Goal: Entertainment & Leisure: Consume media (video, audio)

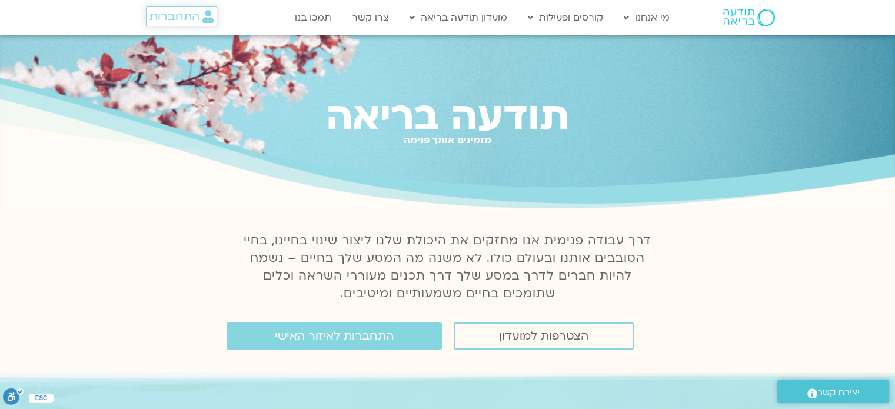
click at [164, 23] on span "התחברות" at bounding box center [175, 16] width 50 height 13
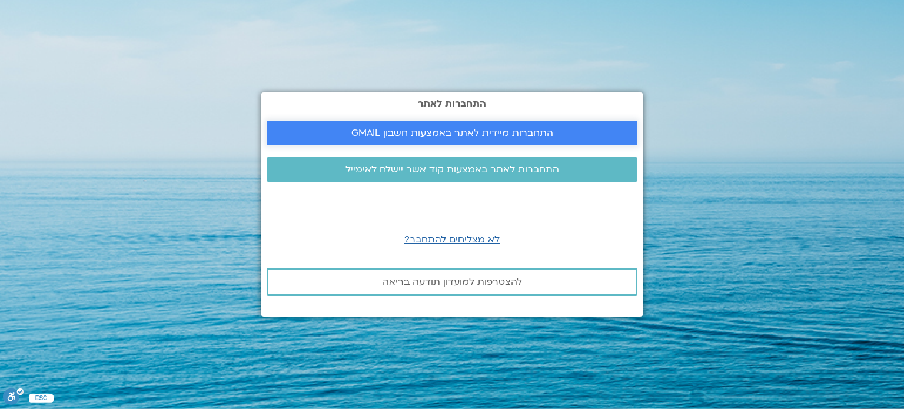
click at [391, 132] on span "התחברות מיידית לאתר באמצעות חשבון GMAIL" at bounding box center [452, 133] width 202 height 11
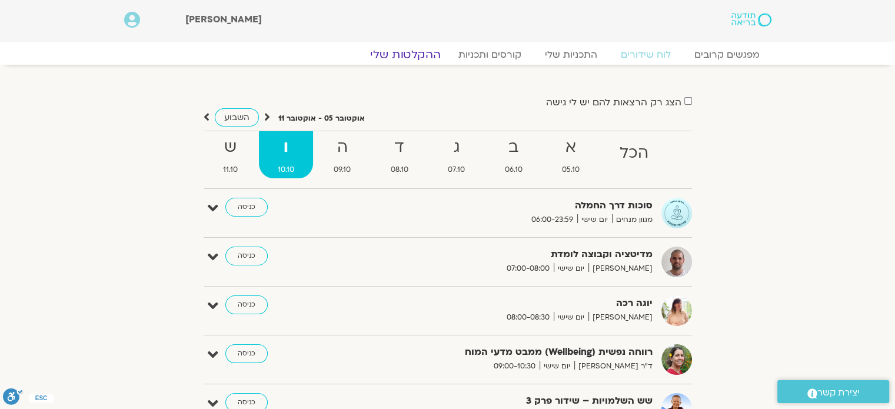
click at [424, 56] on link "ההקלטות שלי" at bounding box center [405, 55] width 99 height 14
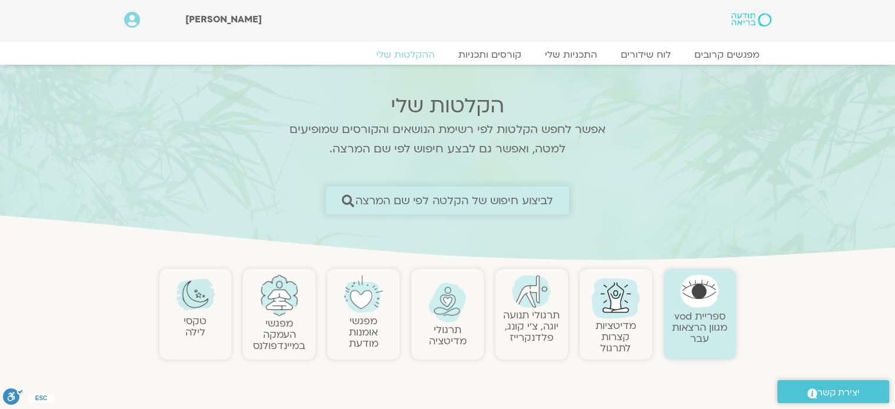
click at [523, 199] on span "לביצוע חיפוש של הקלטה לפי שם המרצה" at bounding box center [455, 200] width 198 height 12
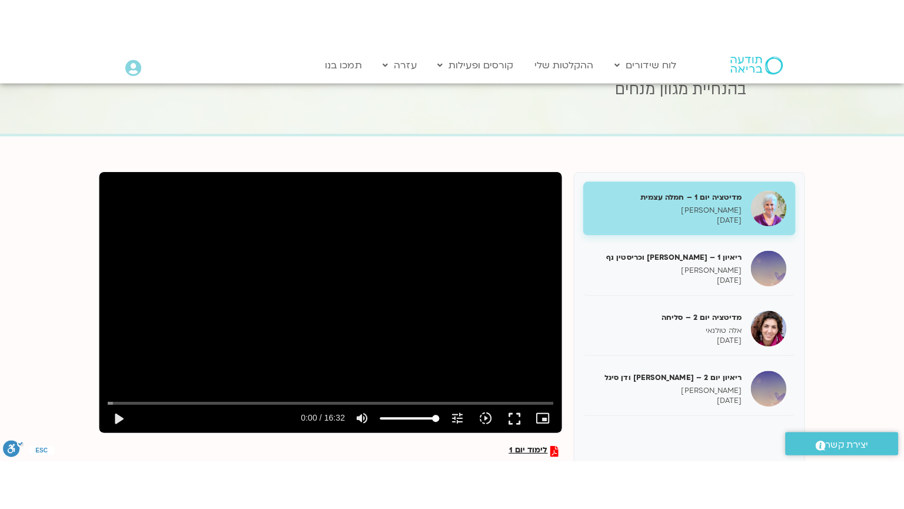
scroll to position [66, 0]
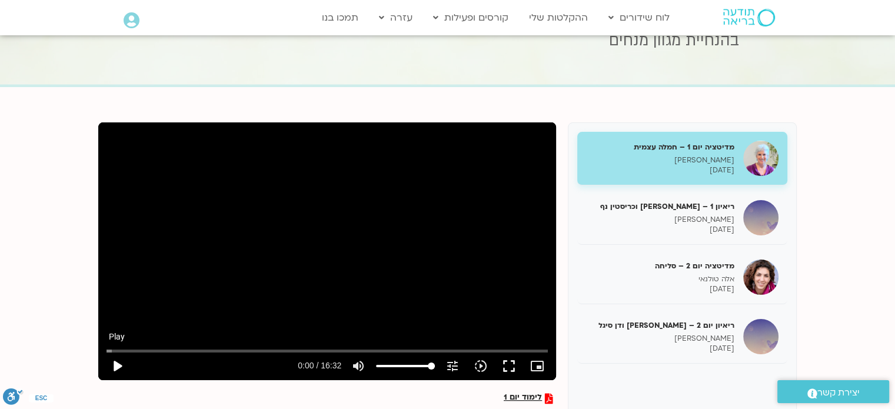
click at [118, 362] on button "play_arrow" at bounding box center [117, 366] width 28 height 28
click at [516, 363] on button "fullscreen" at bounding box center [509, 366] width 28 height 28
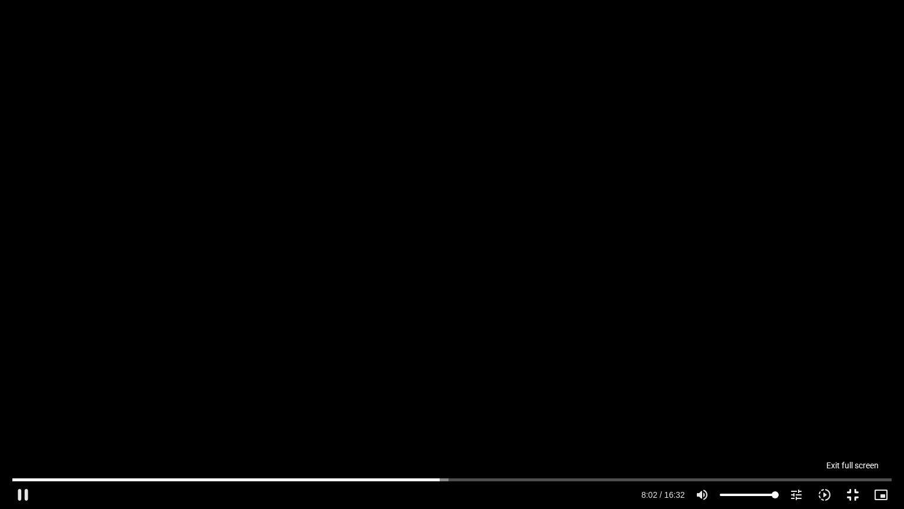
click at [849, 492] on button "fullscreen_exit" at bounding box center [853, 494] width 28 height 28
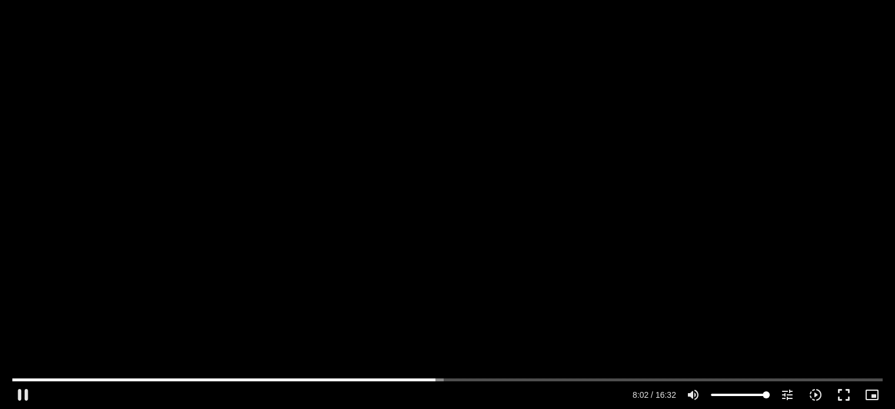
type input "482.883273"
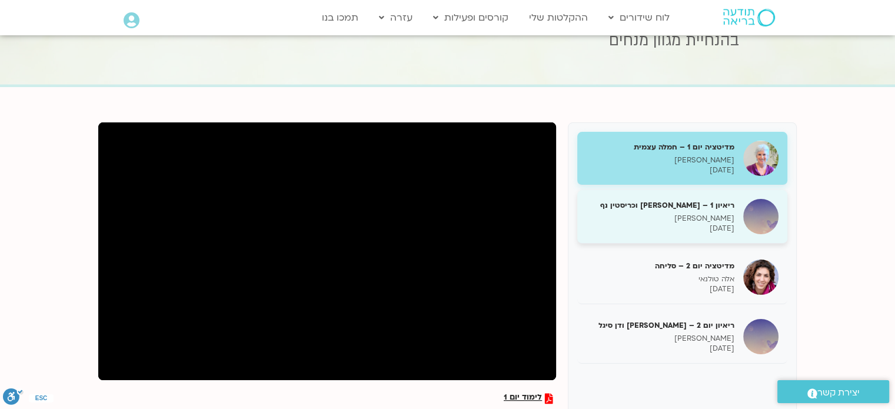
click at [647, 214] on p "טארה בראך" at bounding box center [660, 219] width 148 height 10
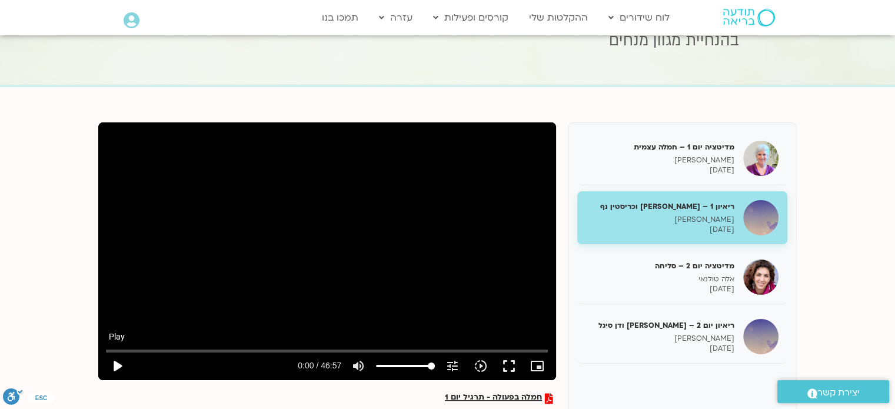
click at [115, 364] on button "play_arrow" at bounding box center [117, 366] width 28 height 28
click at [507, 368] on button "fullscreen" at bounding box center [509, 366] width 28 height 28
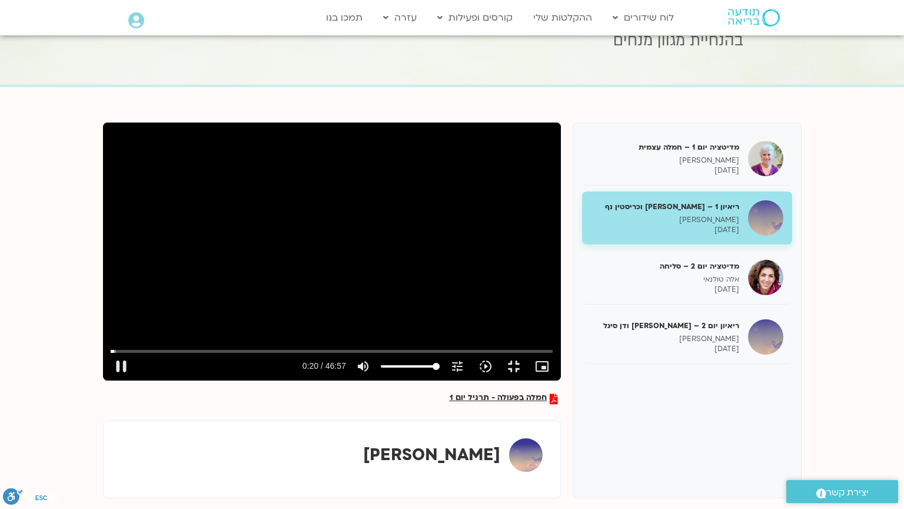
type input "20.87393"
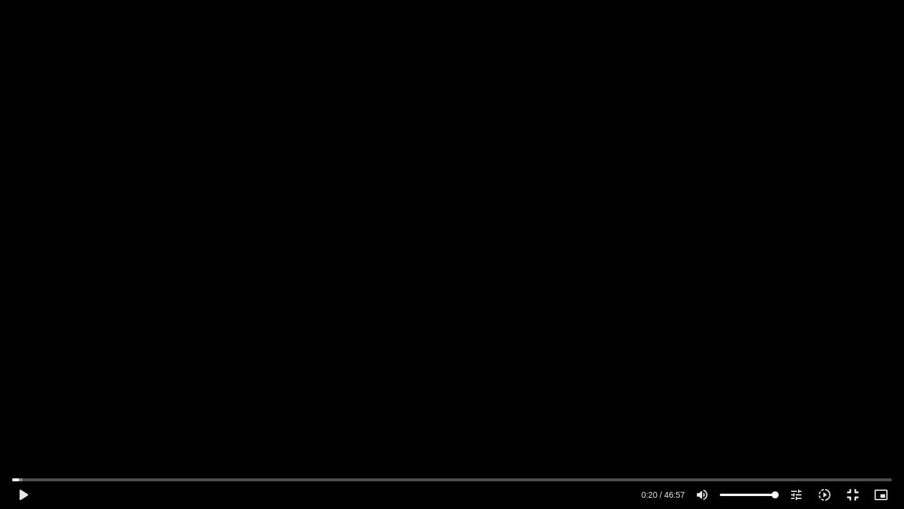
click at [839, 480] on button "fullscreen_exit" at bounding box center [853, 494] width 28 height 28
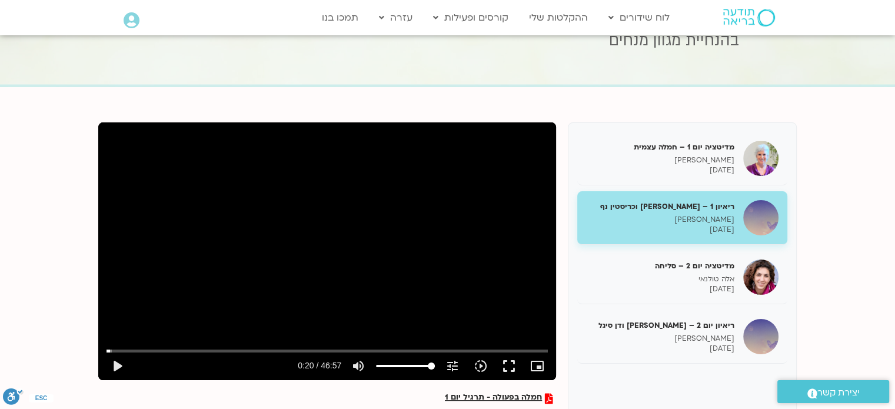
click at [333, 282] on div "Skip Ad 34:29 play_arrow 0:20 / 46:57 volume_up Mute tune Resolution Auto 720p …" at bounding box center [327, 251] width 458 height 258
click at [505, 367] on button "fullscreen" at bounding box center [509, 366] width 28 height 28
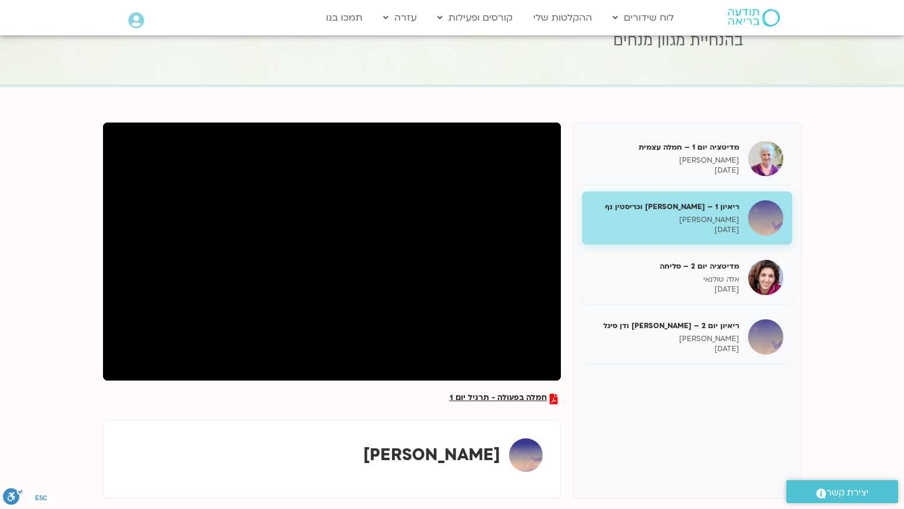
click at [500, 352] on button "fullscreen_exit" at bounding box center [514, 366] width 28 height 28
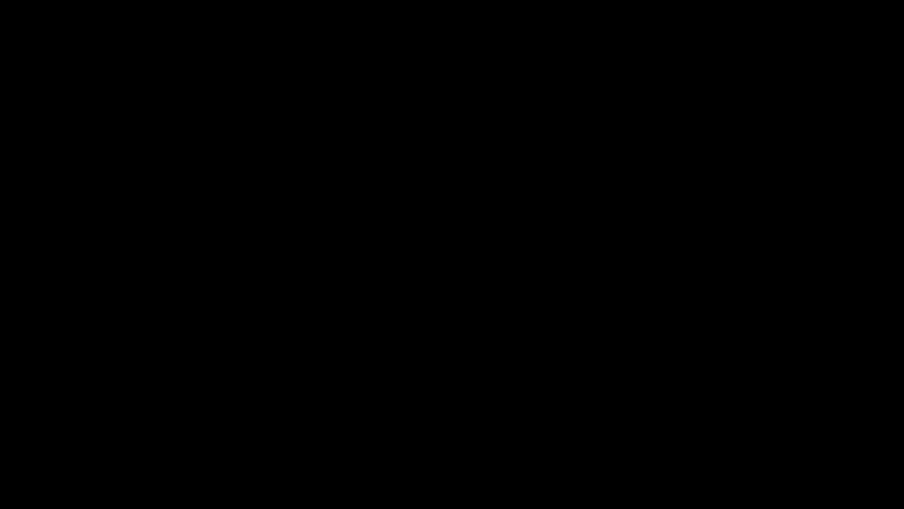
click at [839, 480] on button "fullscreen_exit" at bounding box center [853, 494] width 28 height 28
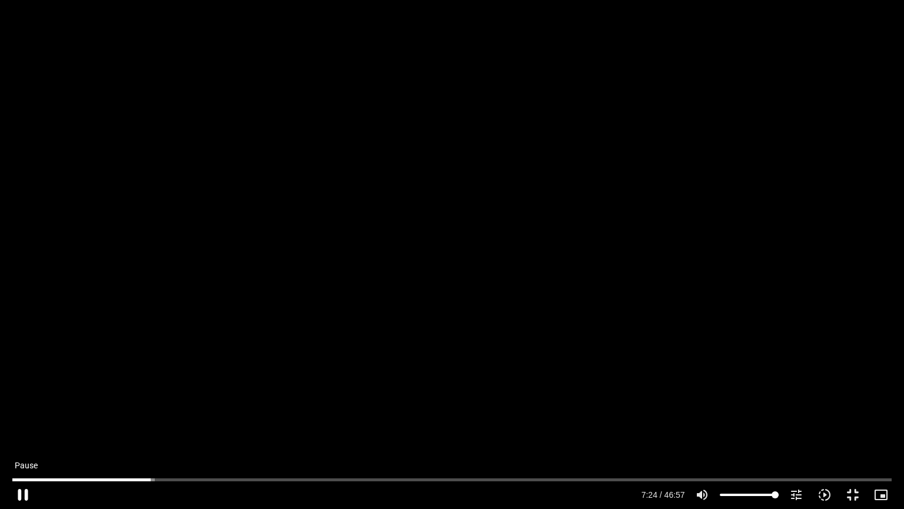
click at [22, 502] on button "pause" at bounding box center [23, 494] width 28 height 28
type input "444.317389"
click at [9, 480] on button "play_arrow" at bounding box center [23, 494] width 28 height 28
type input "444.516689"
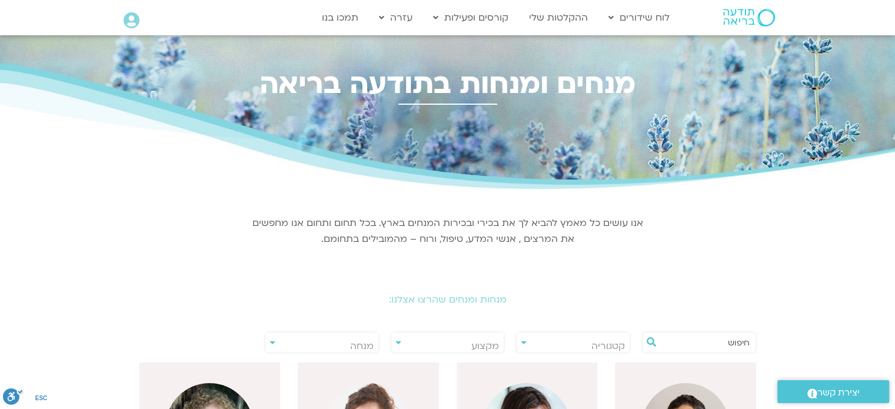
click at [718, 343] on input "text" at bounding box center [705, 343] width 89 height 20
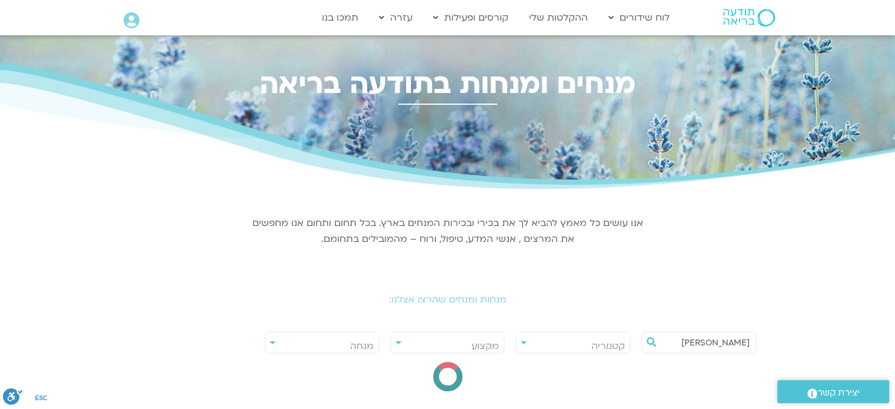
type input "[PERSON_NAME]"
